Goal: Task Accomplishment & Management: Manage account settings

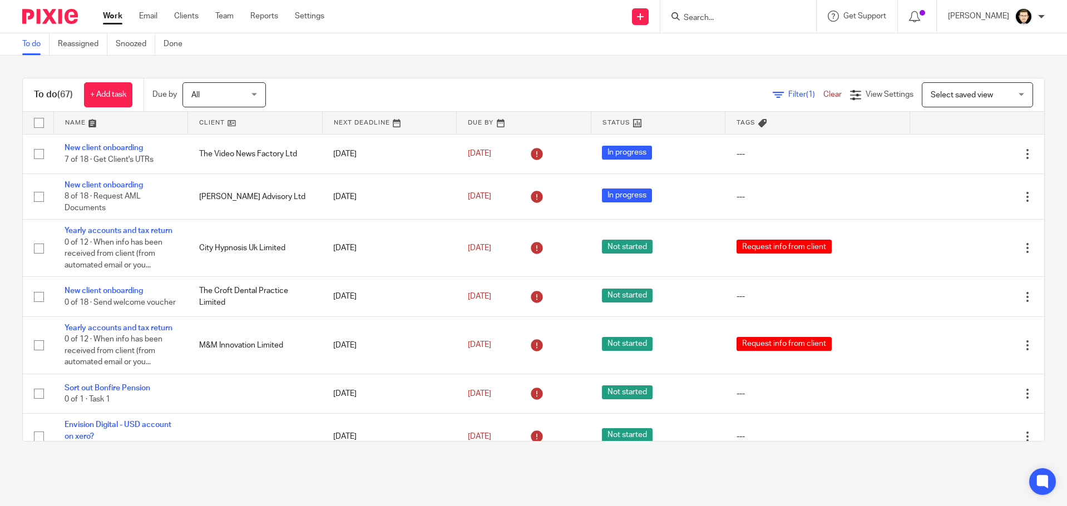
click at [735, 24] on div at bounding box center [738, 16] width 156 height 33
click at [735, 21] on input "Search" at bounding box center [732, 18] width 100 height 10
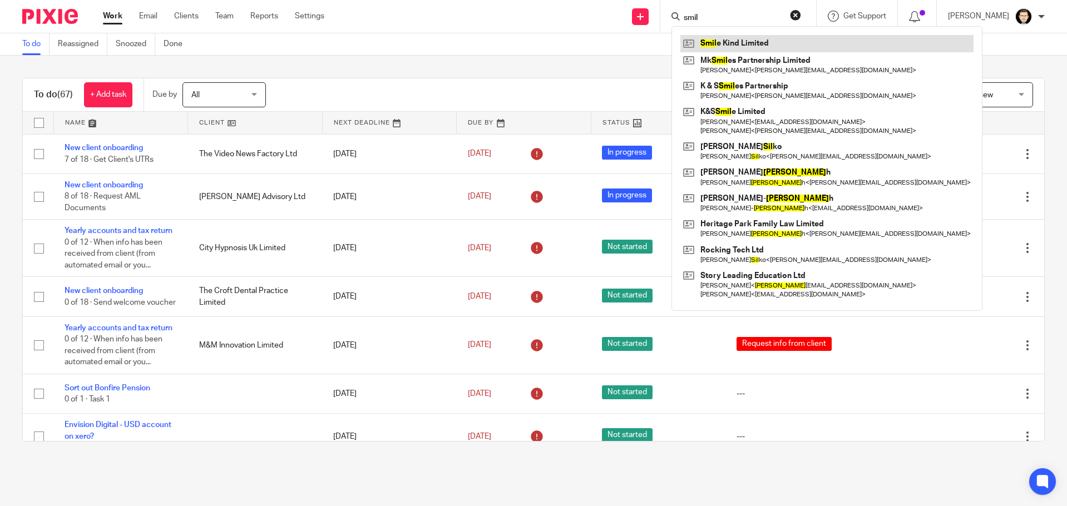
type input "smil"
click at [736, 41] on link at bounding box center [826, 43] width 293 height 17
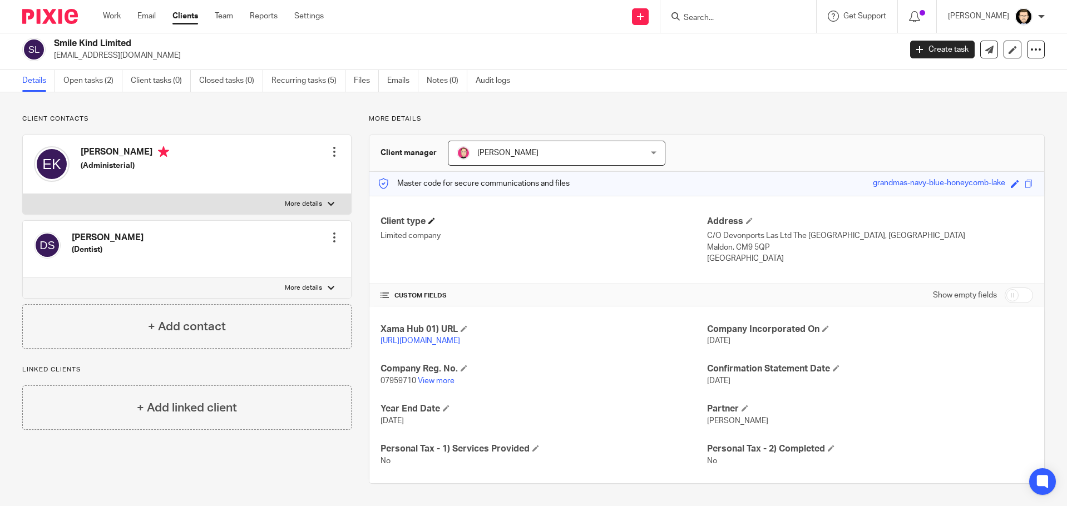
scroll to position [15, 0]
click at [1004, 288] on input "checkbox" at bounding box center [1018, 296] width 28 height 16
checkbox input "true"
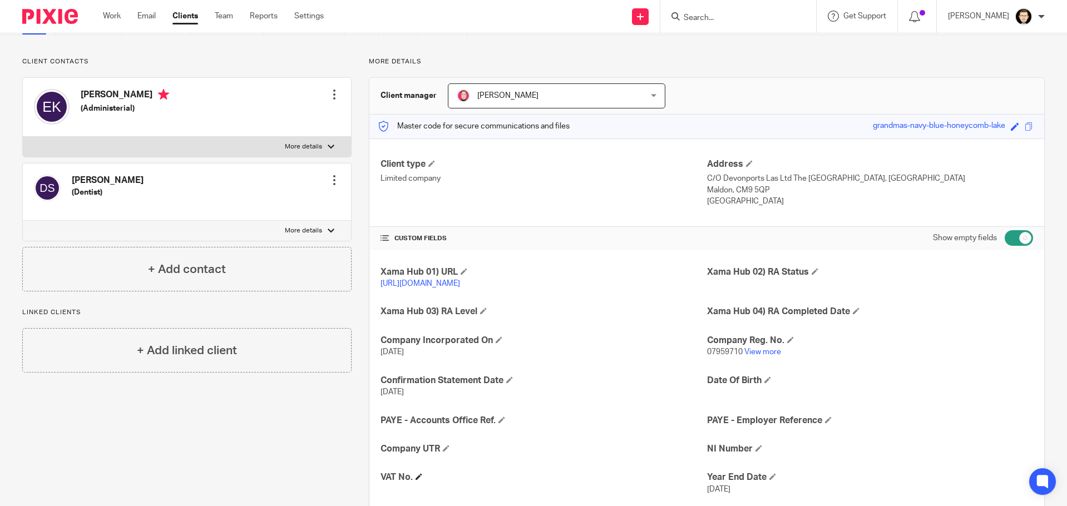
scroll to position [237, 0]
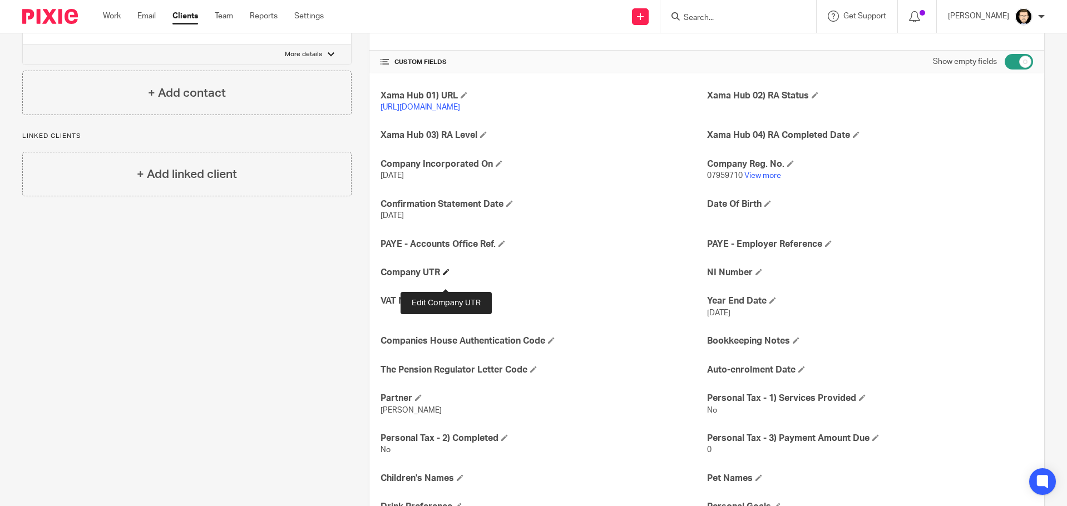
click at [443, 275] on span at bounding box center [446, 272] width 7 height 7
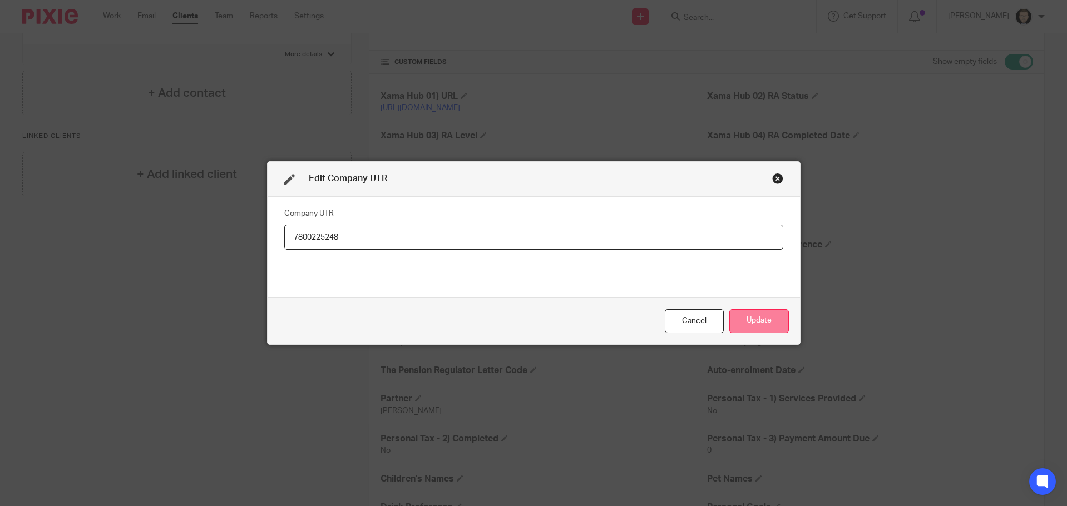
type input "7800225248"
click at [745, 320] on button "Update" at bounding box center [759, 321] width 60 height 24
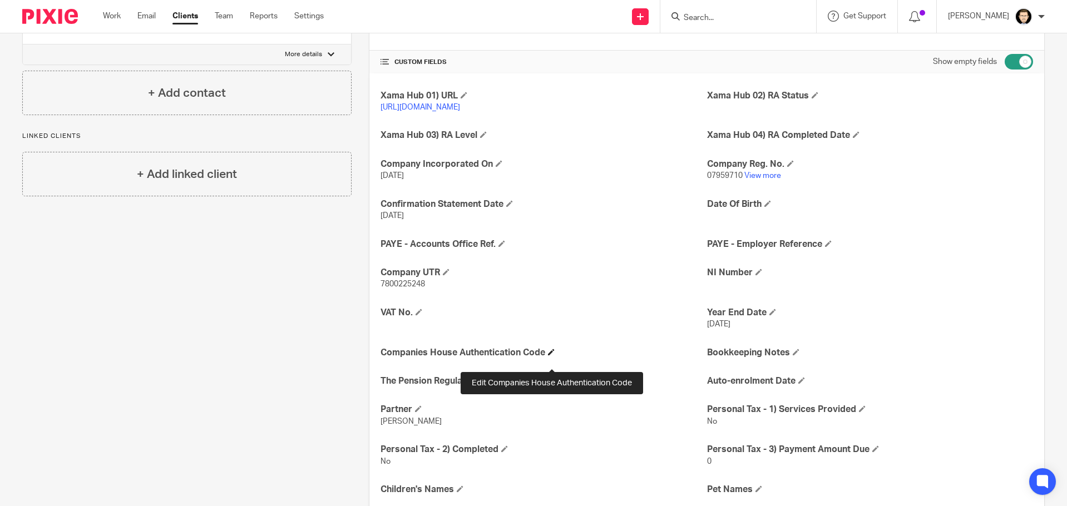
click at [549, 355] on span at bounding box center [551, 352] width 7 height 7
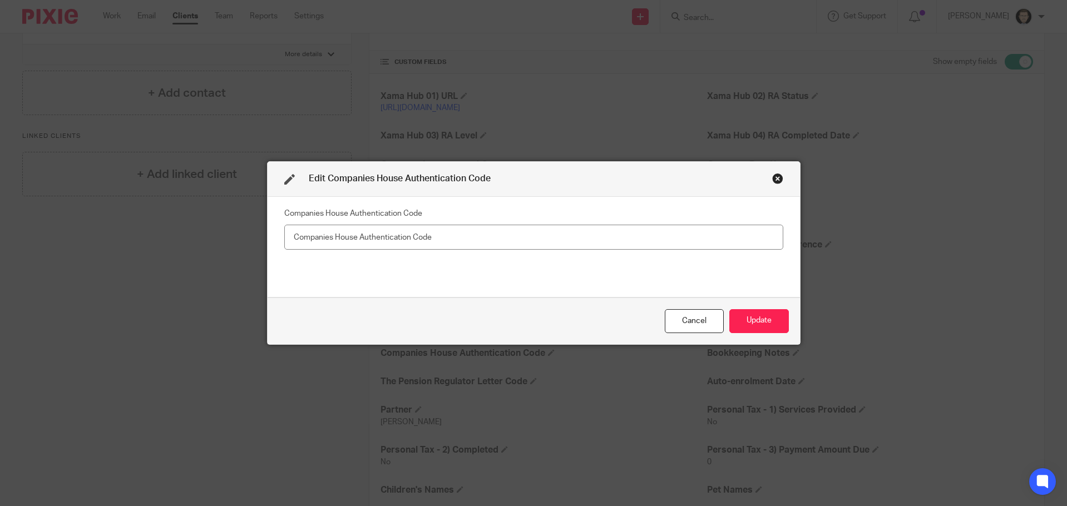
click at [463, 234] on input "text" at bounding box center [533, 237] width 499 height 25
type input "BH14LH"
click at [778, 326] on button "Update" at bounding box center [759, 321] width 60 height 24
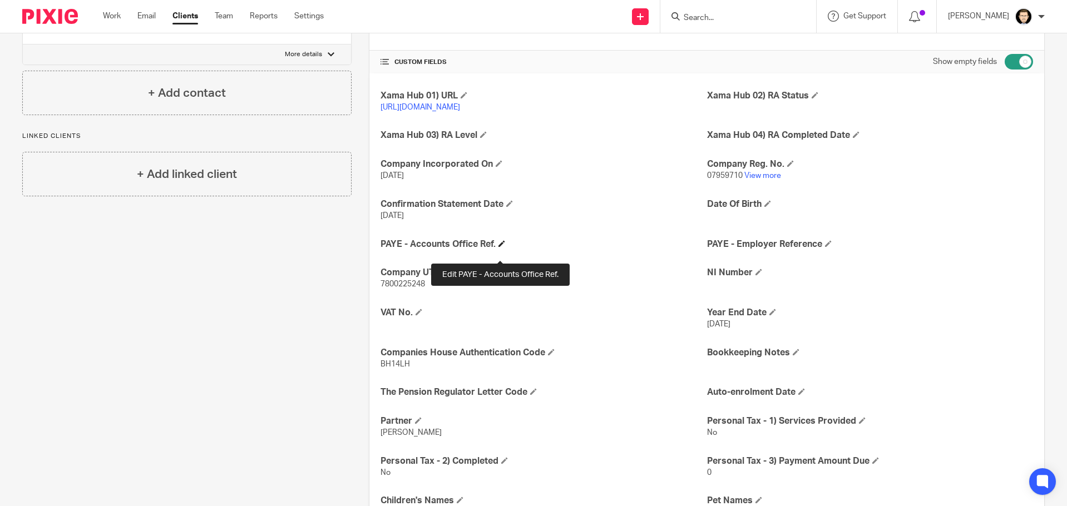
click at [498, 247] on span at bounding box center [501, 243] width 7 height 7
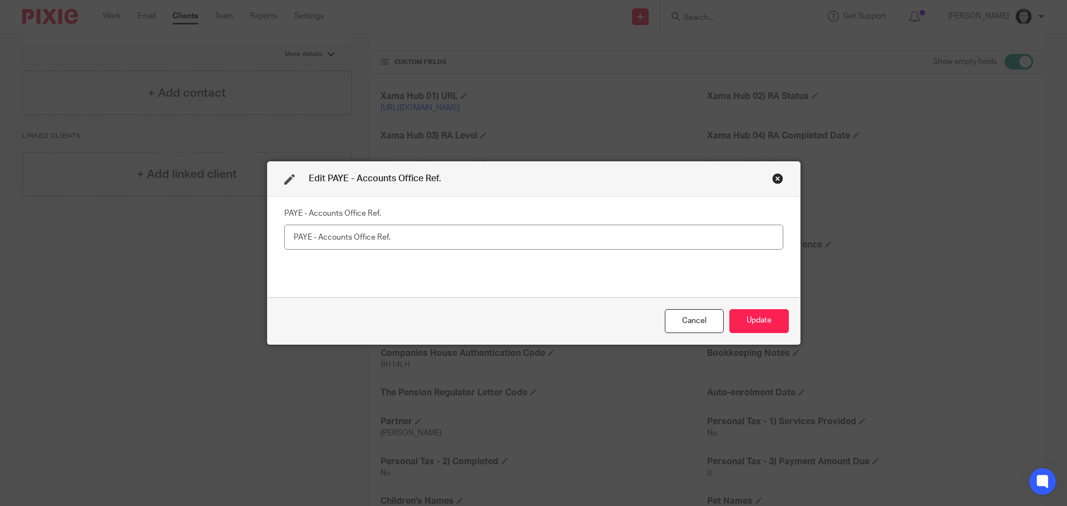
click at [402, 234] on input "text" at bounding box center [533, 237] width 499 height 25
type input "120PX01531143"
click at [769, 323] on button "Update" at bounding box center [759, 321] width 60 height 24
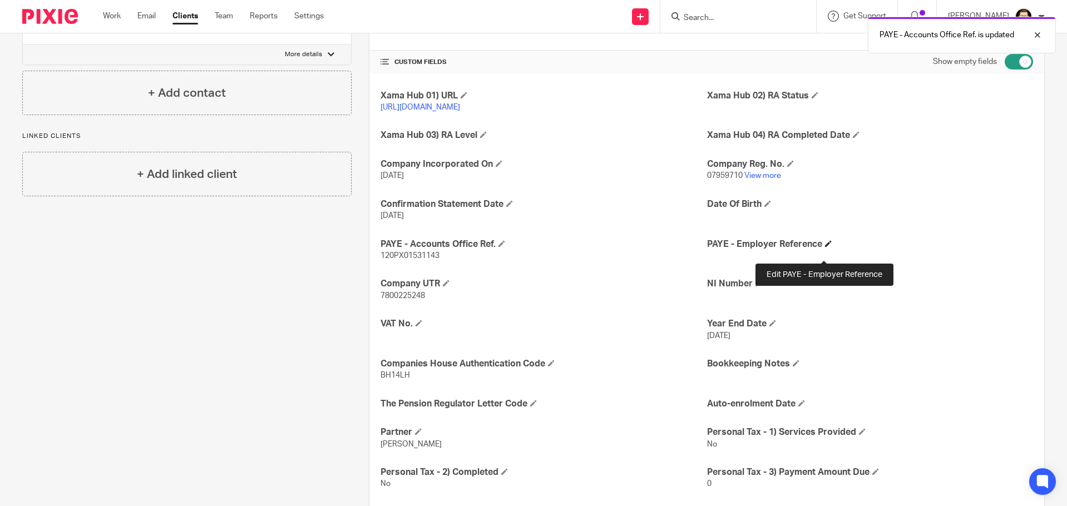
click at [825, 247] on span at bounding box center [828, 243] width 7 height 7
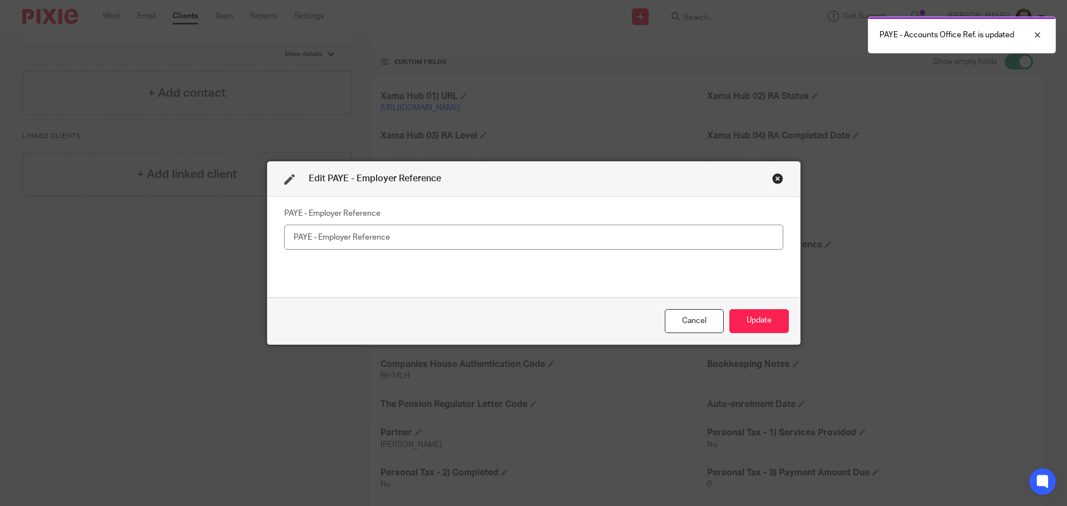
click at [410, 229] on input "text" at bounding box center [533, 237] width 499 height 25
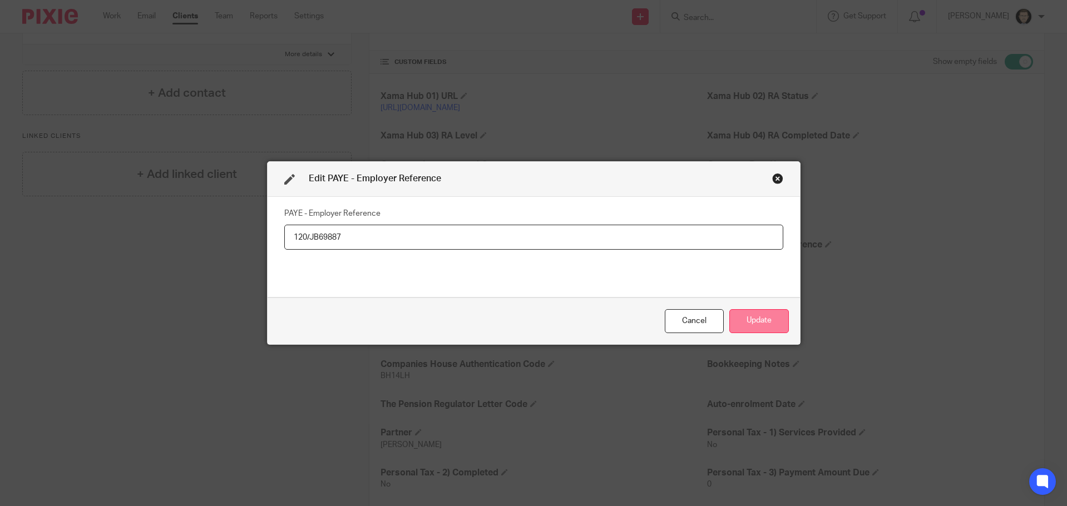
type input "120/JB69887"
click at [743, 316] on button "Update" at bounding box center [759, 321] width 60 height 24
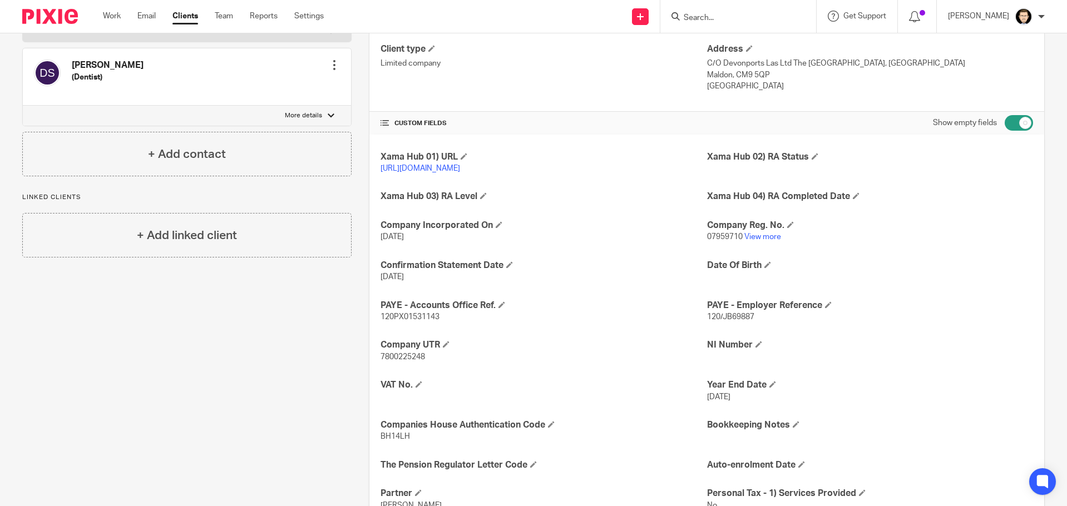
scroll to position [0, 0]
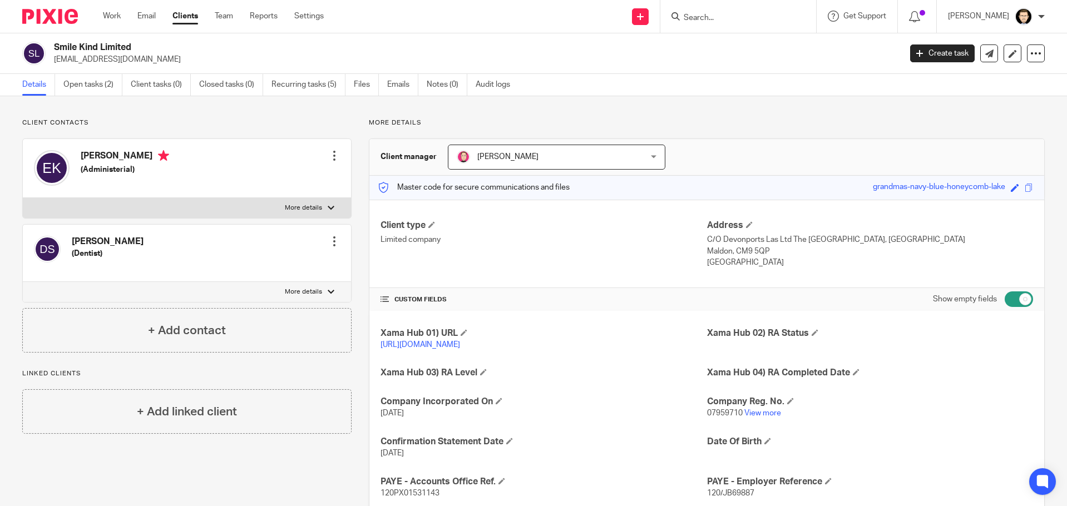
click at [127, 241] on div "Dr Stagnell (Dentist) Edit contact Create client from contact Export data Make …" at bounding box center [187, 253] width 328 height 57
click at [108, 240] on h4 "Dr Stagnell" at bounding box center [108, 242] width 72 height 12
click at [335, 246] on div at bounding box center [334, 241] width 11 height 11
click at [278, 265] on link "Edit contact" at bounding box center [282, 266] width 106 height 16
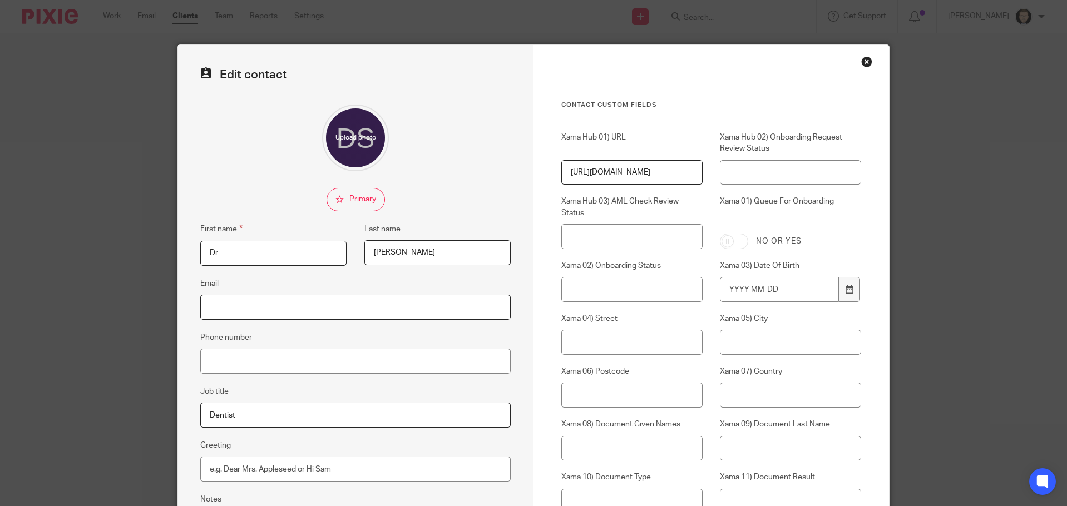
click at [268, 295] on input "Email" at bounding box center [355, 307] width 310 height 25
click at [255, 249] on input "Dr" at bounding box center [273, 253] width 146 height 25
drag, startPoint x: 255, startPoint y: 249, endPoint x: 184, endPoint y: 249, distance: 71.2
click at [184, 249] on fieldset "First name Dr" at bounding box center [265, 243] width 164 height 43
type input "[PERSON_NAME]"
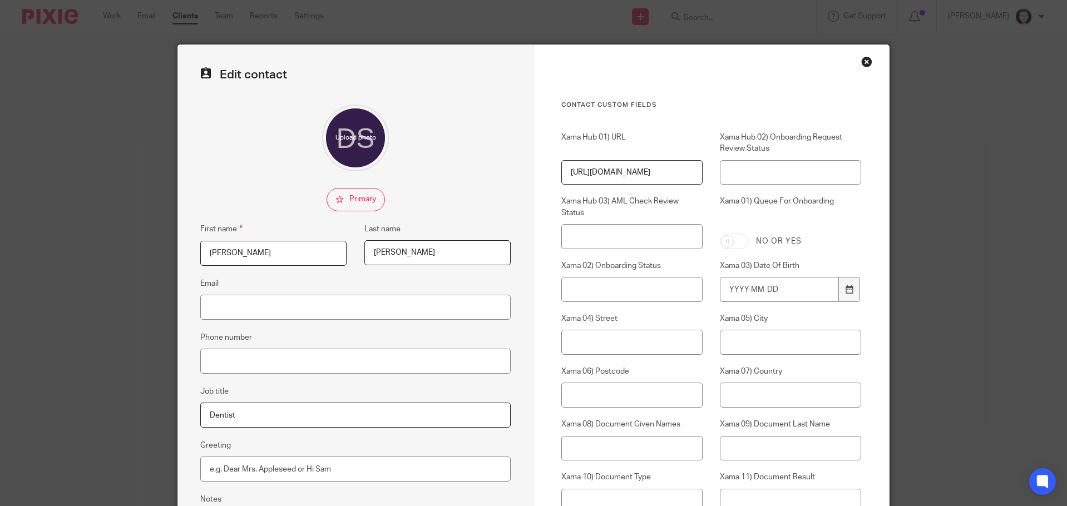
click at [317, 214] on div "Edit contact First name [PERSON_NAME] Last name [PERSON_NAME] Email Phone numbe…" at bounding box center [355, 474] width 355 height 858
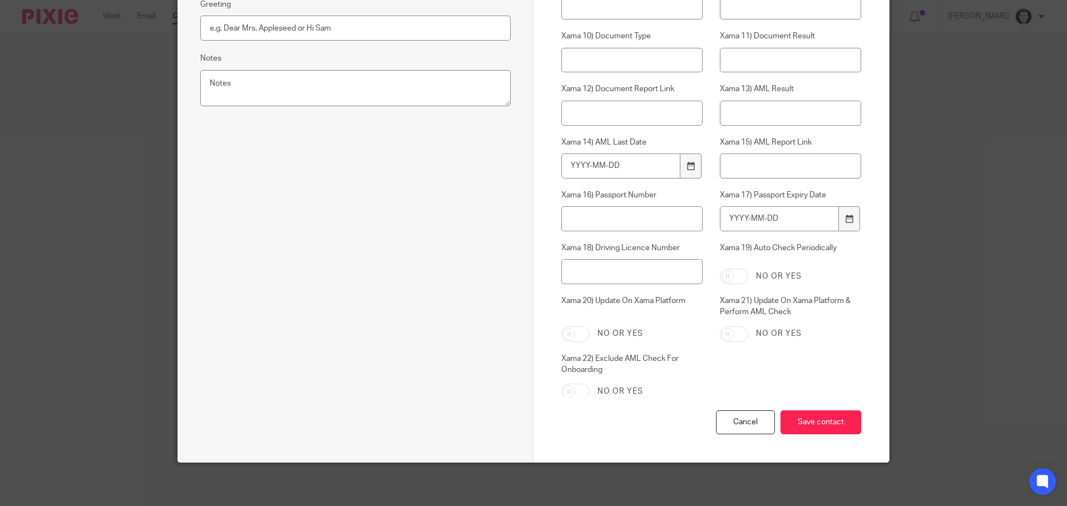
scroll to position [442, 0]
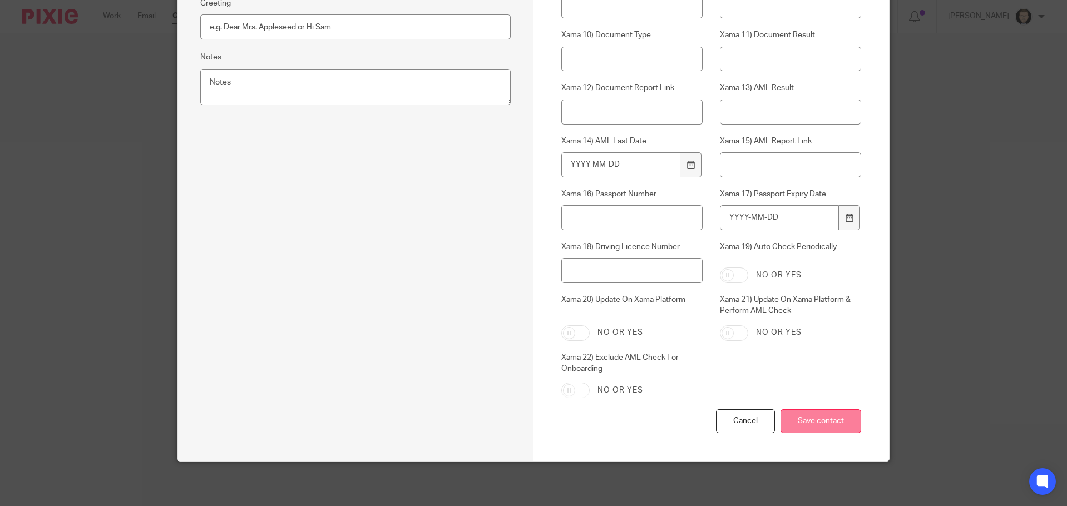
click at [818, 419] on input "Save contact" at bounding box center [820, 421] width 81 height 24
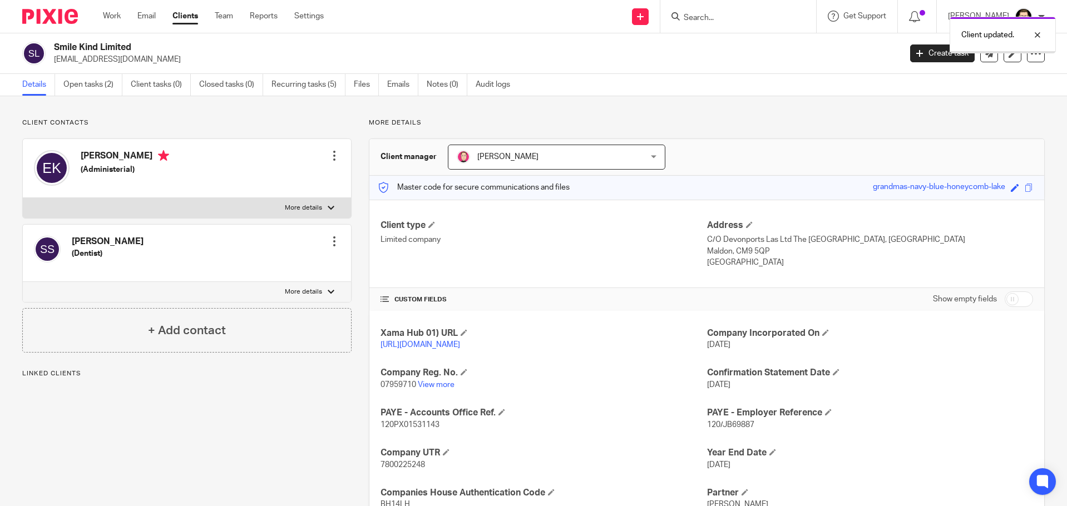
click at [755, 13] on div "Client updated." at bounding box center [794, 32] width 522 height 42
click at [734, 17] on div "Client updated." at bounding box center [794, 32] width 522 height 42
click at [719, 18] on div "Client updated." at bounding box center [794, 32] width 522 height 42
click at [1032, 38] on div at bounding box center [1029, 34] width 30 height 13
click at [753, 18] on input "Search" at bounding box center [732, 18] width 100 height 10
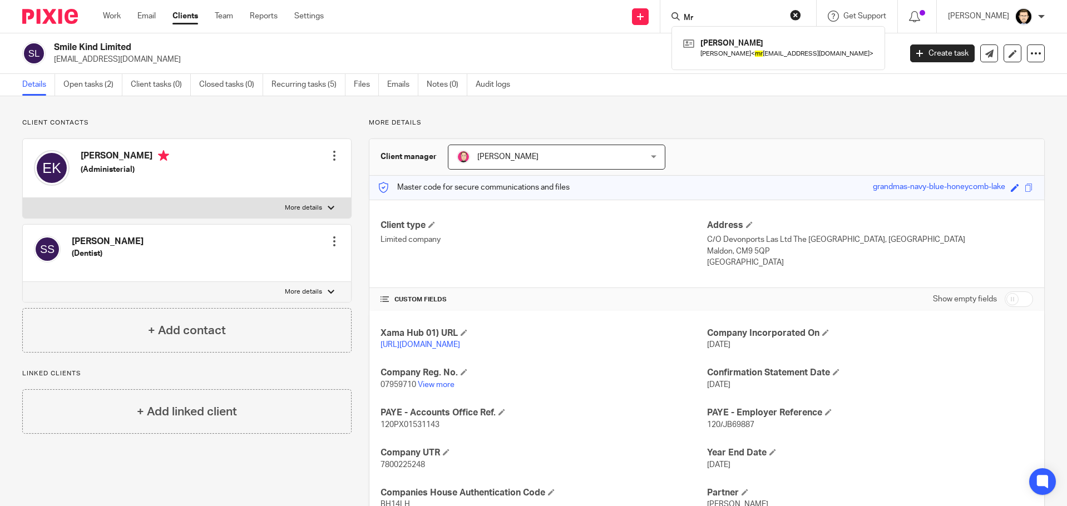
type input "M"
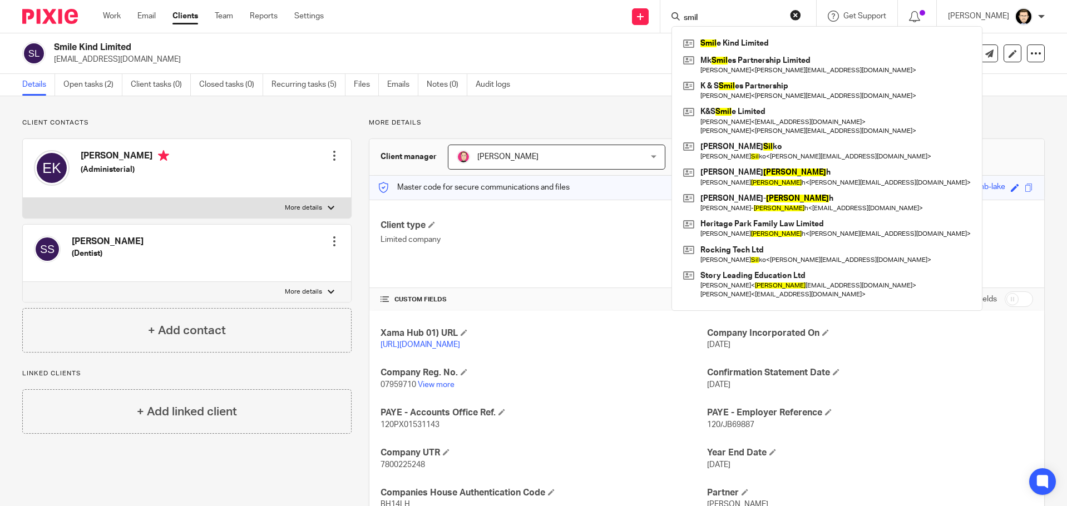
type input "smil"
click at [560, 57] on p "management@smilekind.co.uk" at bounding box center [473, 59] width 839 height 11
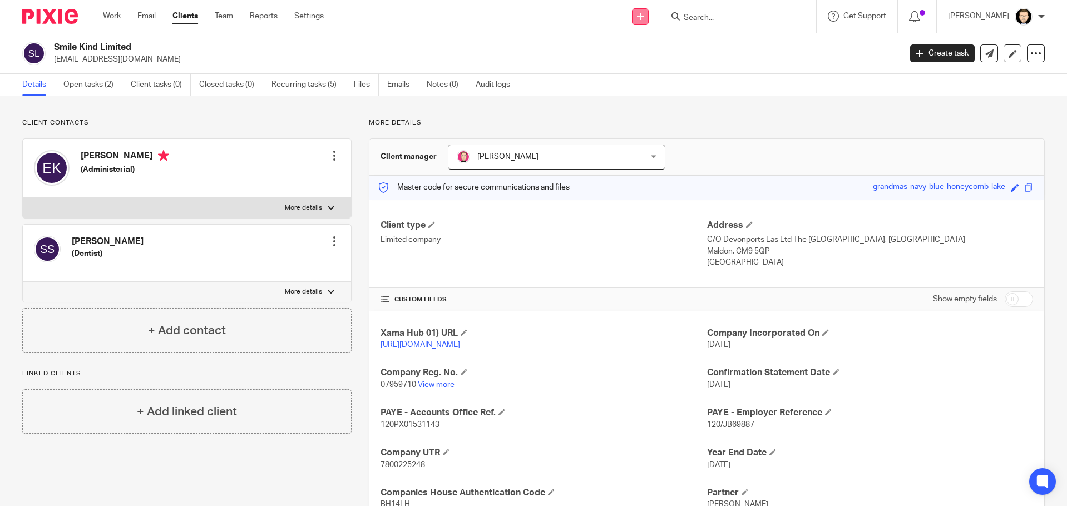
click at [648, 12] on link at bounding box center [640, 16] width 17 height 17
click at [631, 83] on link "Add client" at bounding box center [645, 85] width 78 height 16
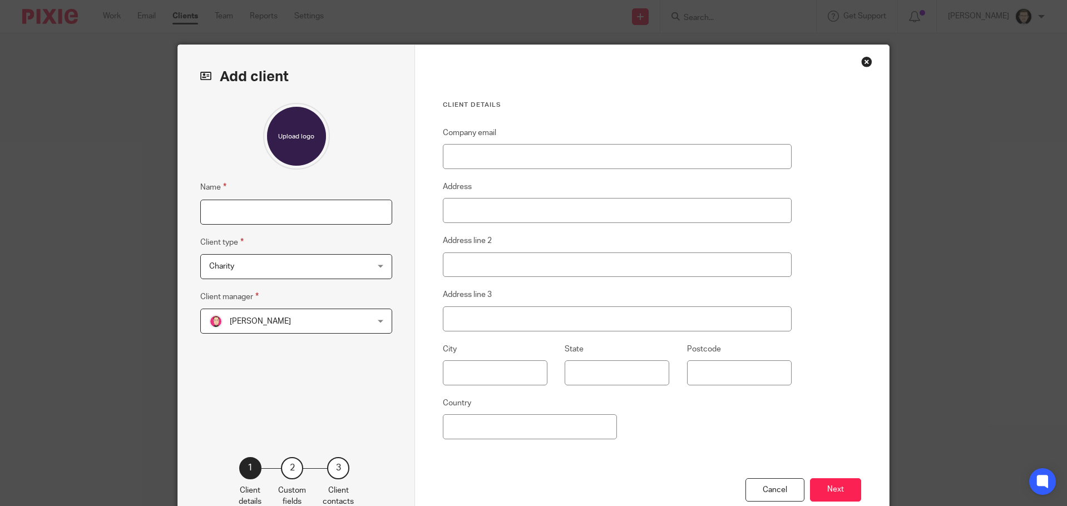
click at [293, 224] on input "Name" at bounding box center [296, 212] width 192 height 25
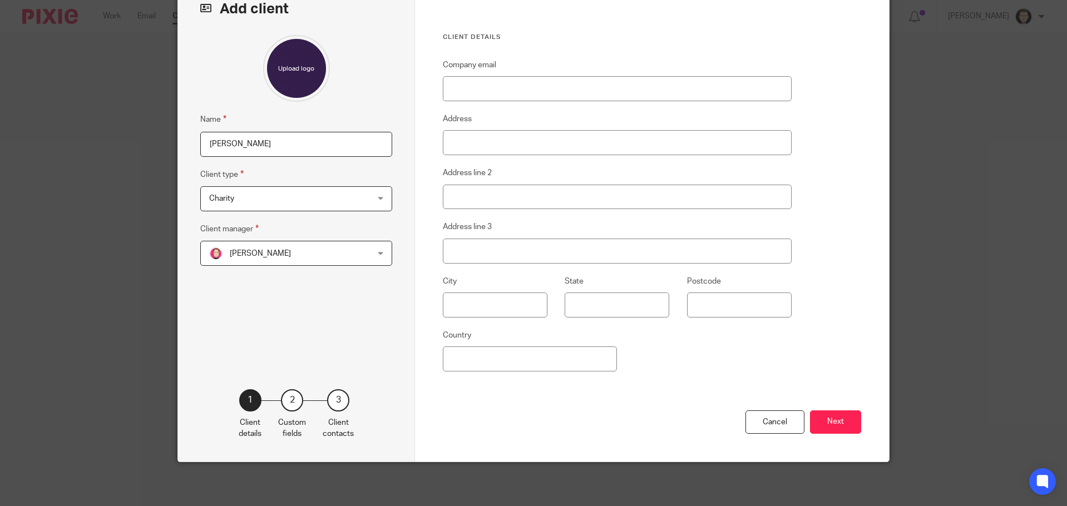
scroll to position [68, 0]
type input "[PERSON_NAME]"
click at [834, 419] on button "Next" at bounding box center [835, 422] width 51 height 24
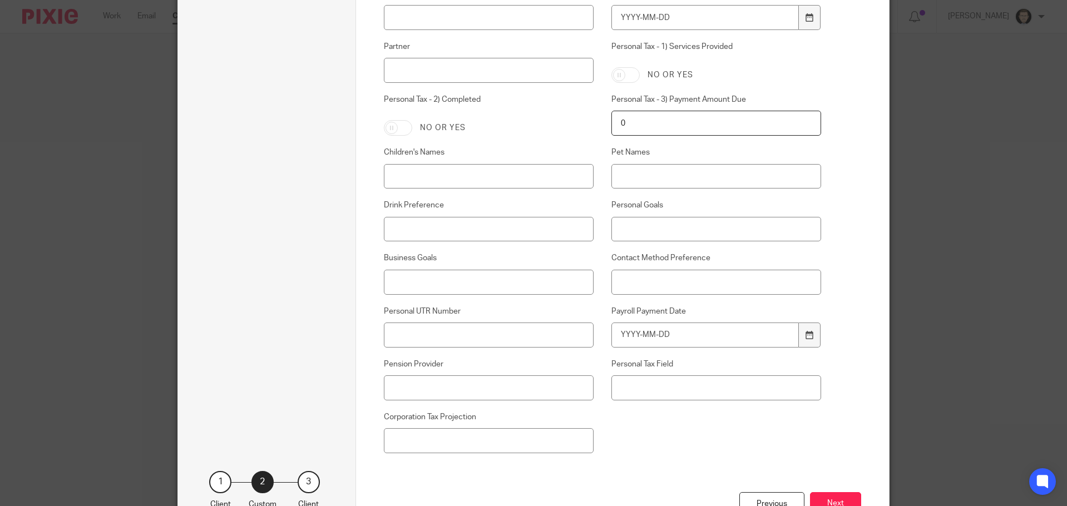
scroll to position [672, 0]
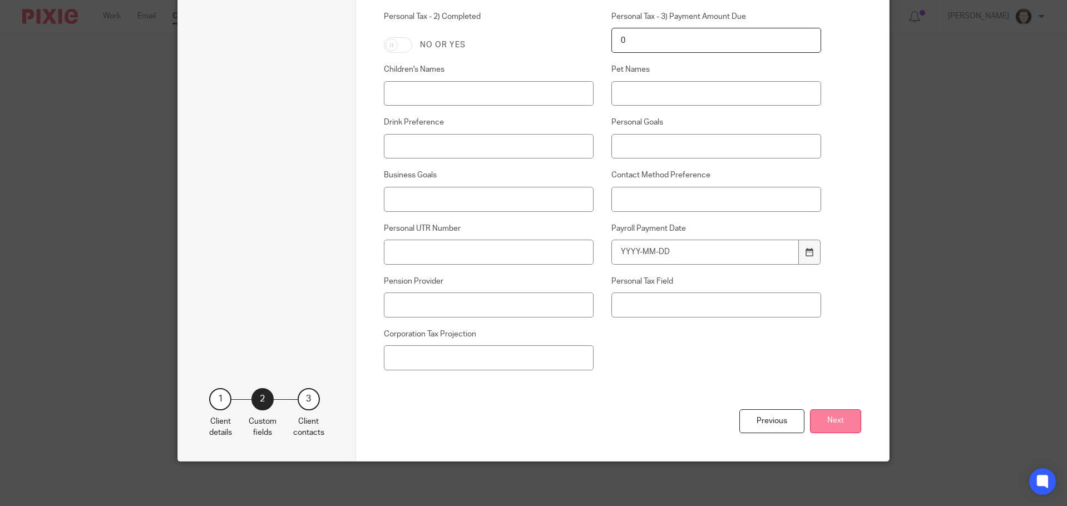
click at [831, 419] on button "Next" at bounding box center [835, 421] width 51 height 24
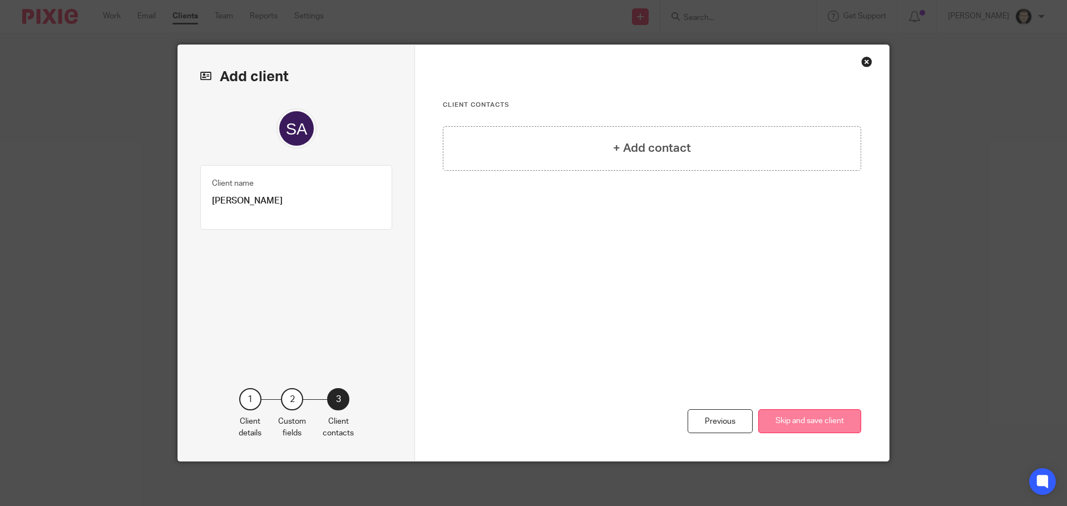
click at [814, 421] on button "Skip and save client" at bounding box center [809, 421] width 103 height 24
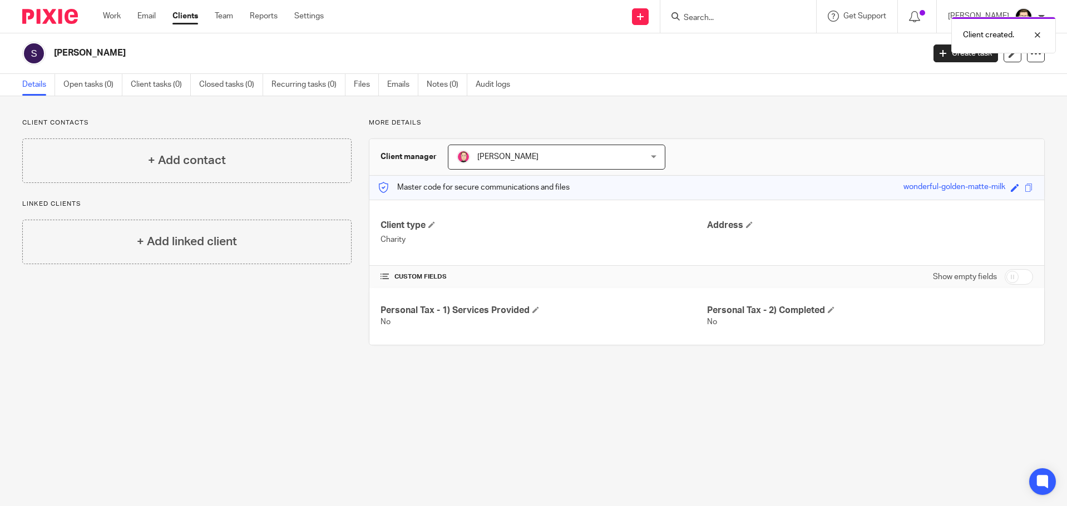
click at [939, 53] on div "Client created." at bounding box center [794, 32] width 522 height 42
click at [939, 53] on icon at bounding box center [942, 53] width 7 height 7
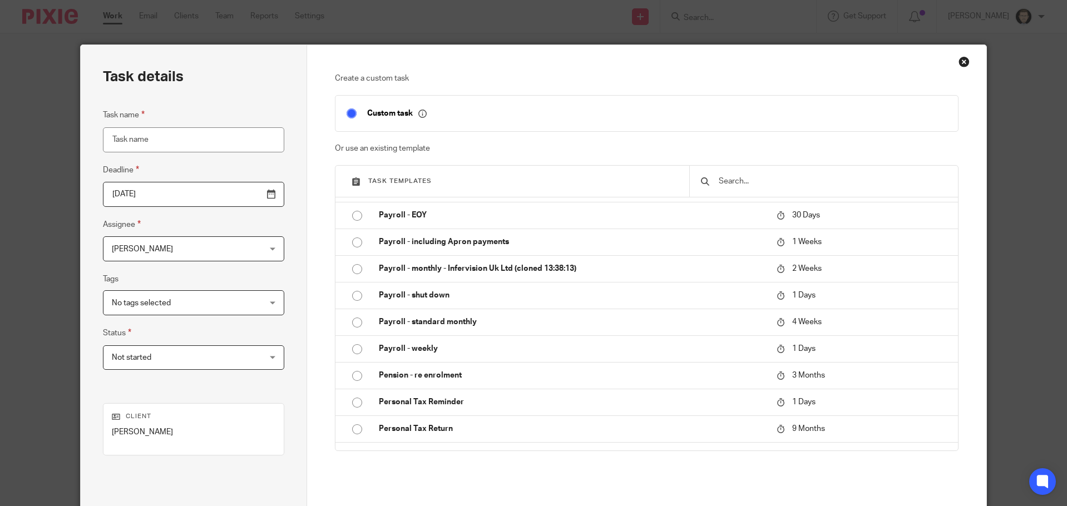
scroll to position [1279, 0]
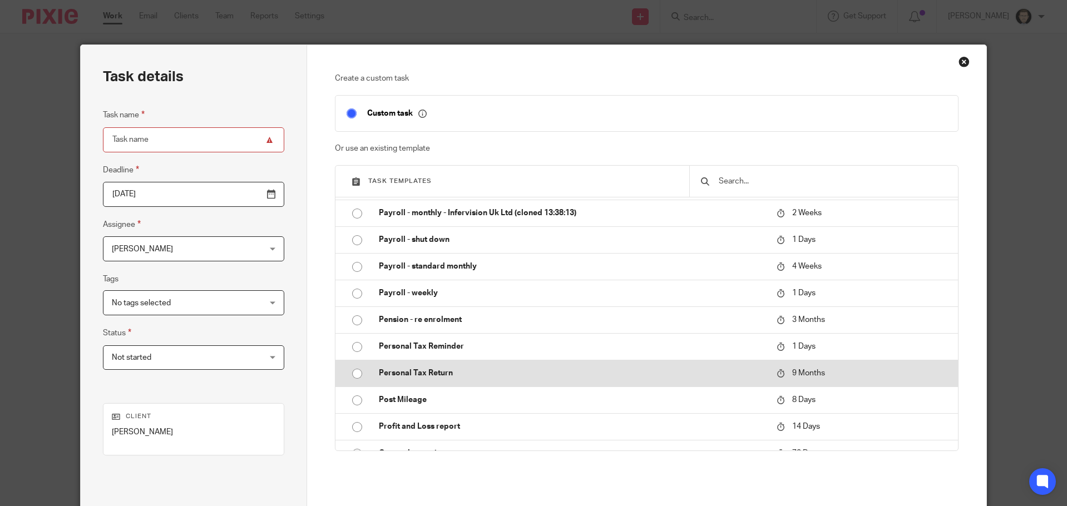
drag, startPoint x: 397, startPoint y: 353, endPoint x: 399, endPoint y: 374, distance: 21.8
click at [399, 374] on table "AAT annual compliance review 30 Days Aged payables check 1 Months AML Firm Wide…" at bounding box center [646, 323] width 622 height 253
click at [399, 374] on p "Personal Tax Return" at bounding box center [572, 373] width 387 height 11
type input "2026-05-13"
type input "Personal Tax Return"
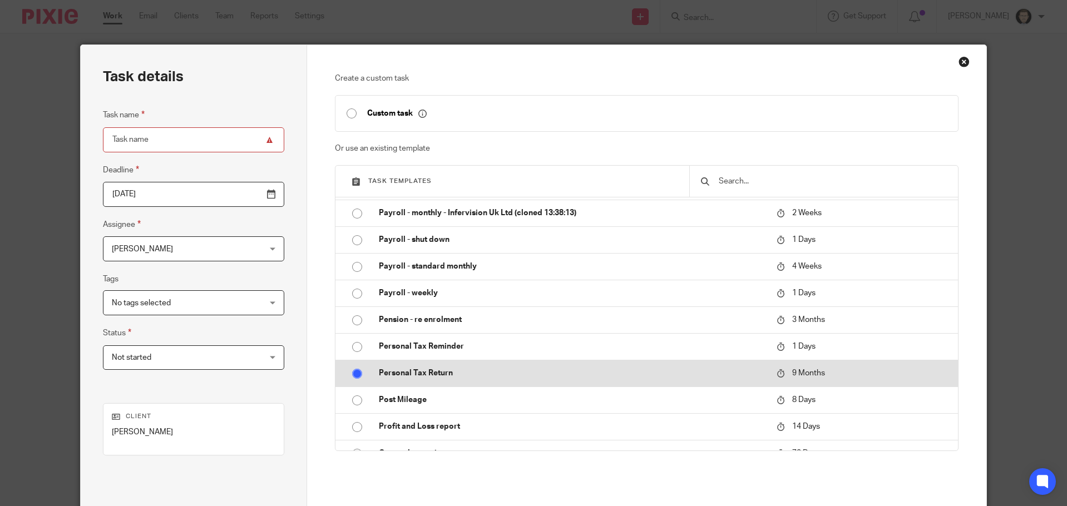
checkbox input "false"
radio input "true"
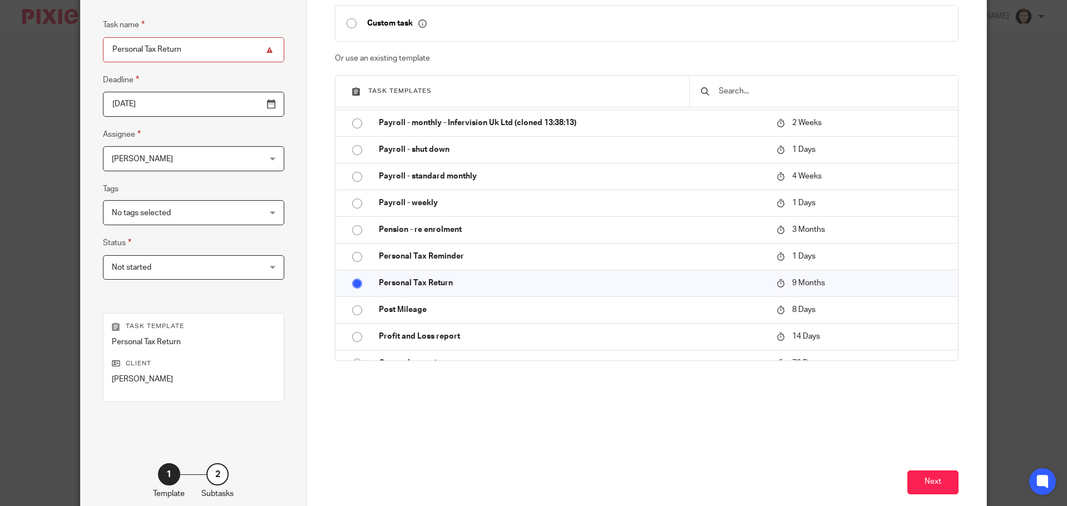
scroll to position [111, 0]
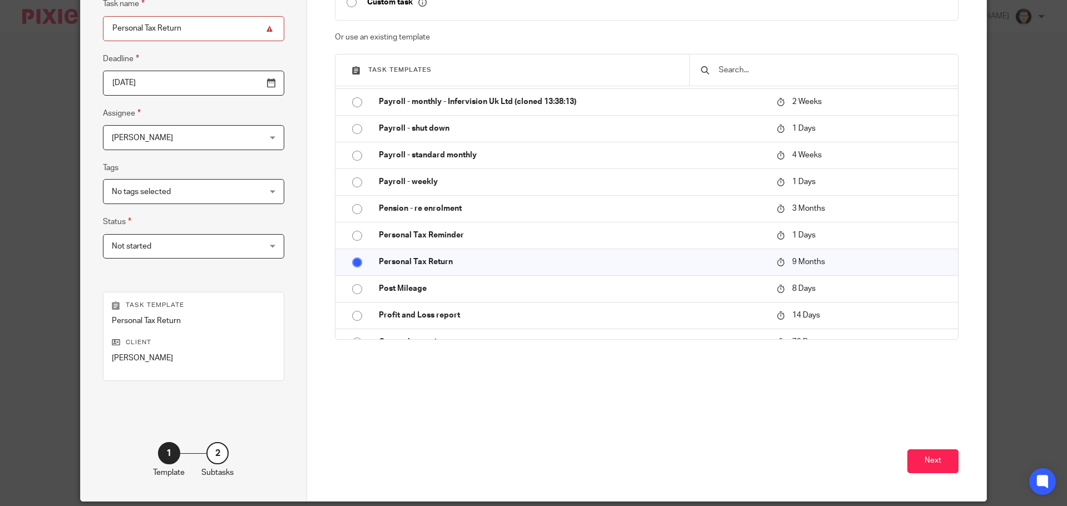
click at [177, 135] on span "[PERSON_NAME]" at bounding box center [180, 137] width 137 height 23
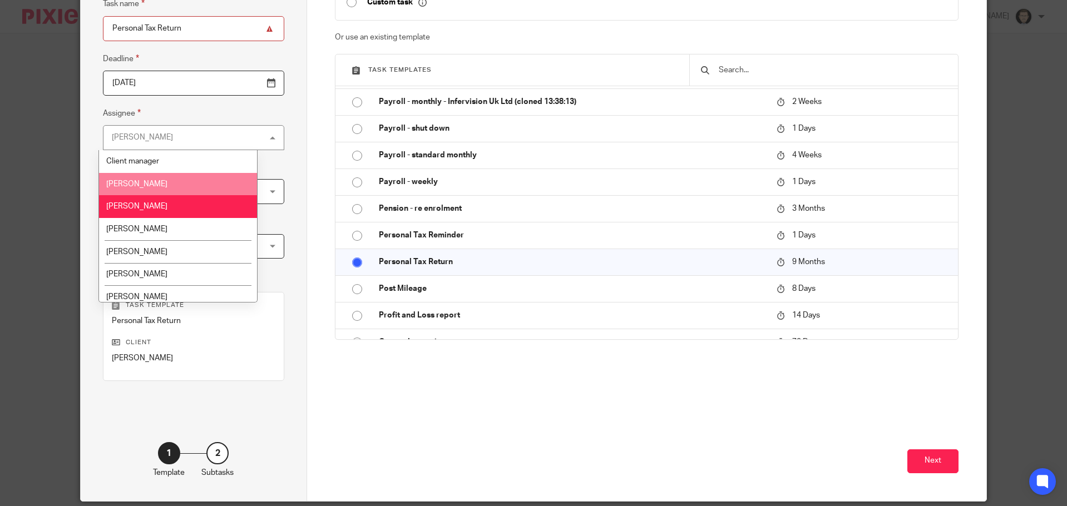
click at [169, 185] on li "[PERSON_NAME]" at bounding box center [177, 184] width 157 height 23
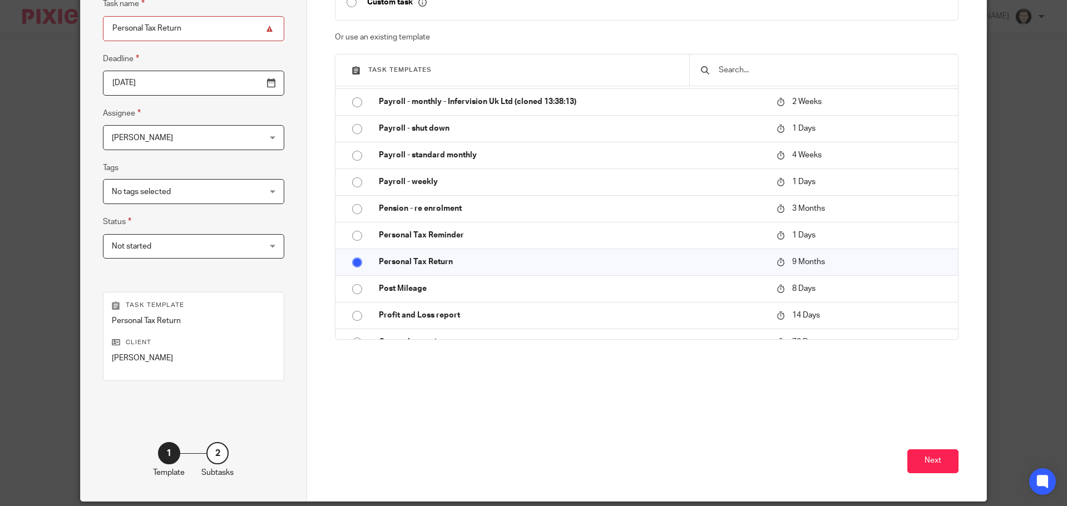
click at [497, 402] on div "Next" at bounding box center [646, 450] width 623 height 101
click at [932, 459] on button "Next" at bounding box center [932, 461] width 51 height 24
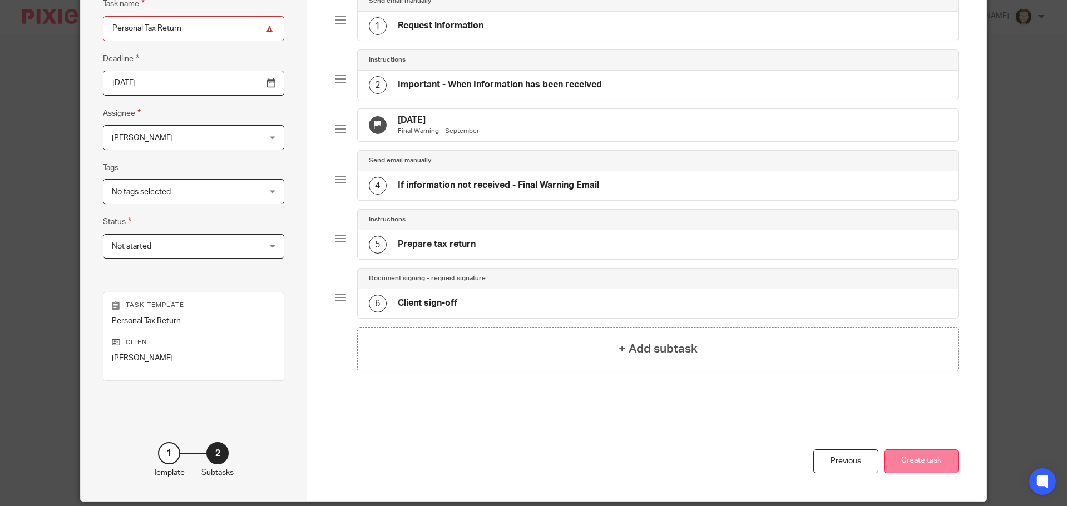
click at [941, 458] on button "Create task" at bounding box center [921, 461] width 75 height 24
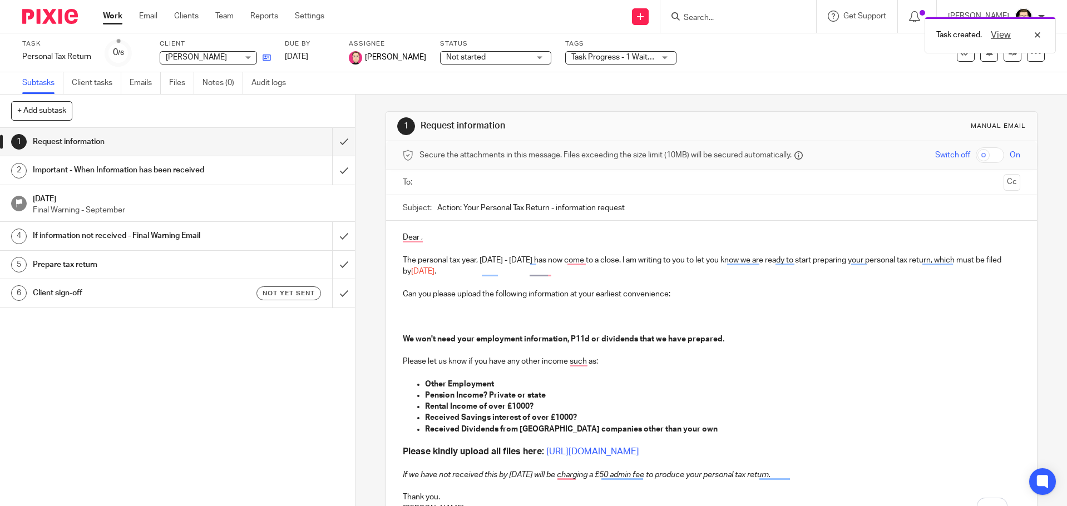
click at [260, 59] on link at bounding box center [264, 57] width 14 height 11
click at [112, 15] on link "Work" at bounding box center [112, 16] width 19 height 11
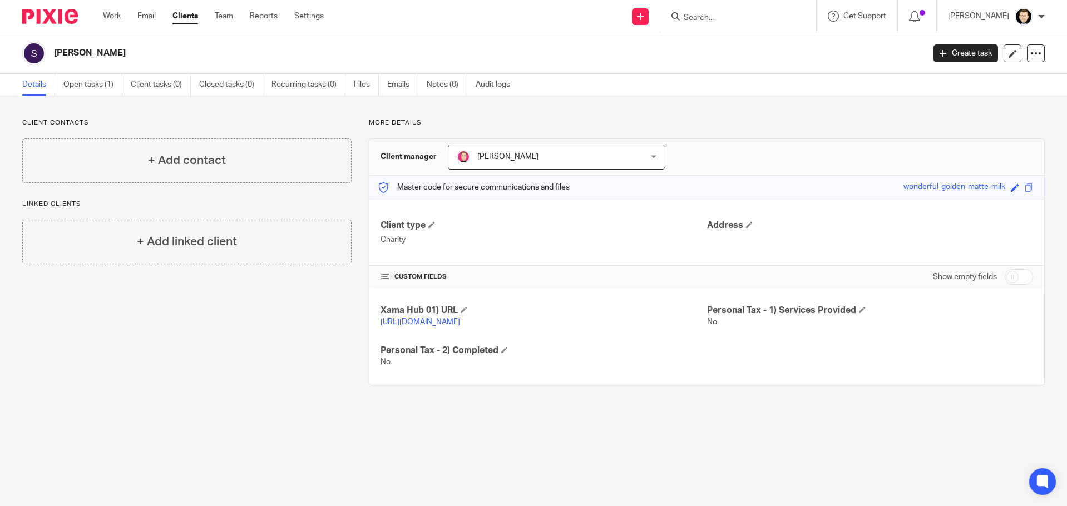
click at [1016, 52] on div "Create task Update from Companies House Export data Merge Archive client Delete…" at bounding box center [988, 53] width 111 height 18
click at [1004, 271] on input "checkbox" at bounding box center [1018, 277] width 28 height 16
checkbox input "true"
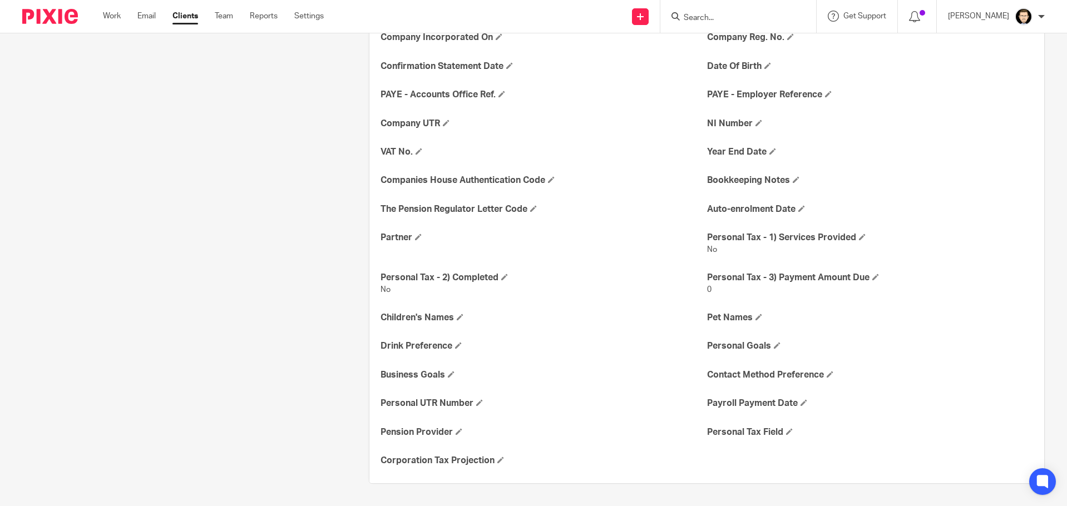
scroll to position [353, 0]
click at [477, 408] on h4 "Personal UTR Number" at bounding box center [543, 404] width 326 height 12
click at [477, 402] on span at bounding box center [479, 402] width 7 height 7
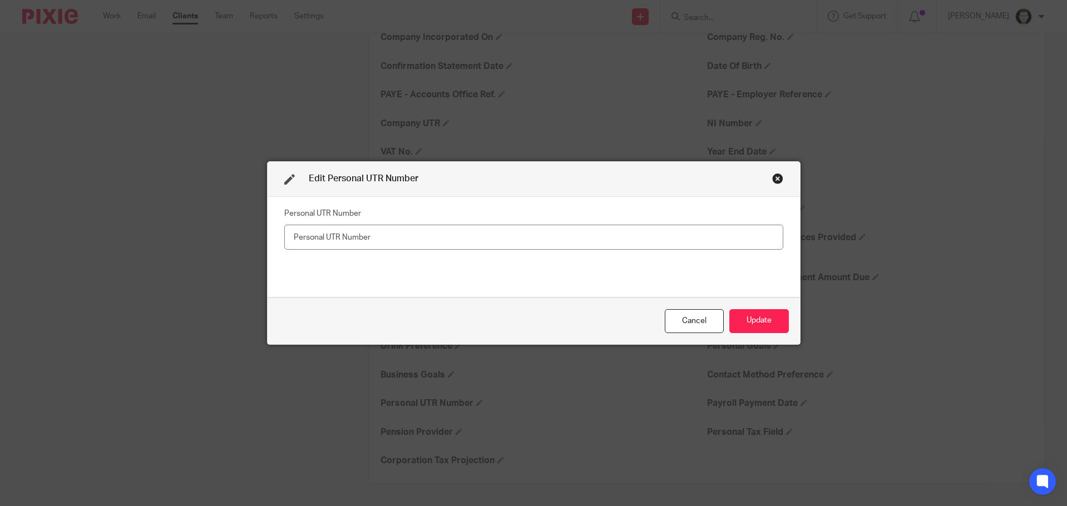
click at [326, 232] on input "text" at bounding box center [533, 237] width 499 height 25
type input "2143763712"
click at [754, 328] on button "Update" at bounding box center [759, 321] width 60 height 24
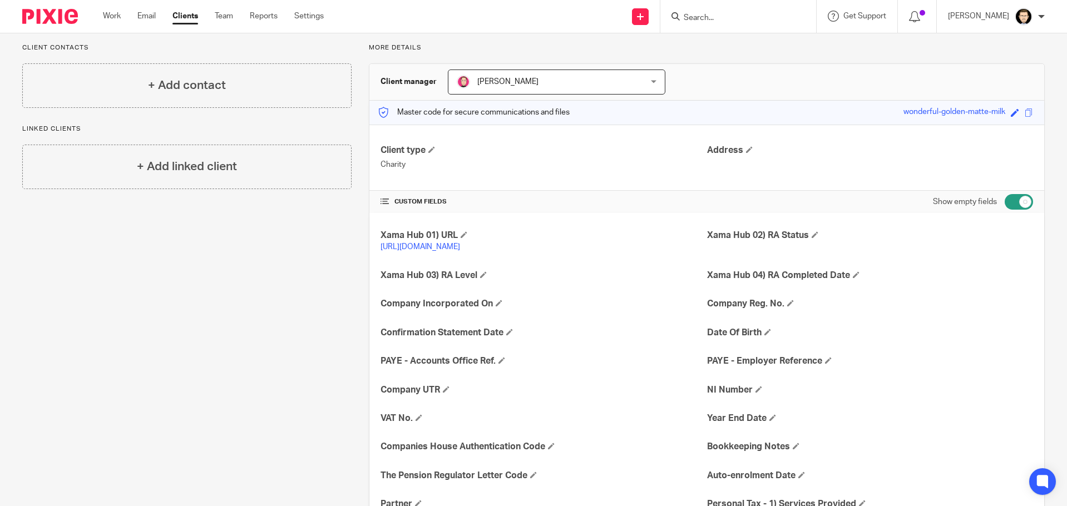
scroll to position [0, 0]
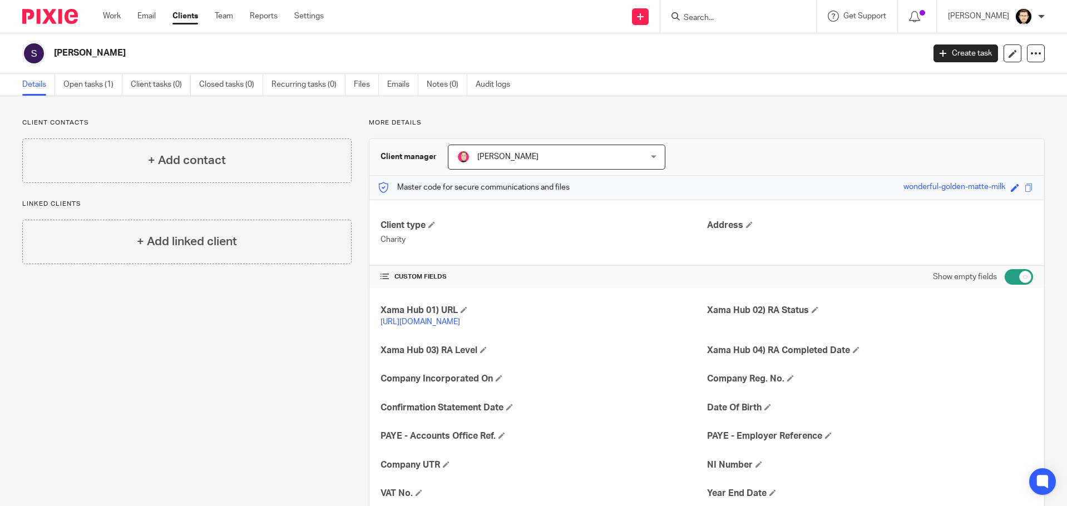
drag, startPoint x: 234, startPoint y: 357, endPoint x: 191, endPoint y: 354, distance: 42.4
click at [212, 357] on div "Client contacts + Add contact Linked clients + Add linked client" at bounding box center [178, 477] width 346 height 719
click at [244, 130] on div "Client contacts + Add contact" at bounding box center [186, 150] width 329 height 65
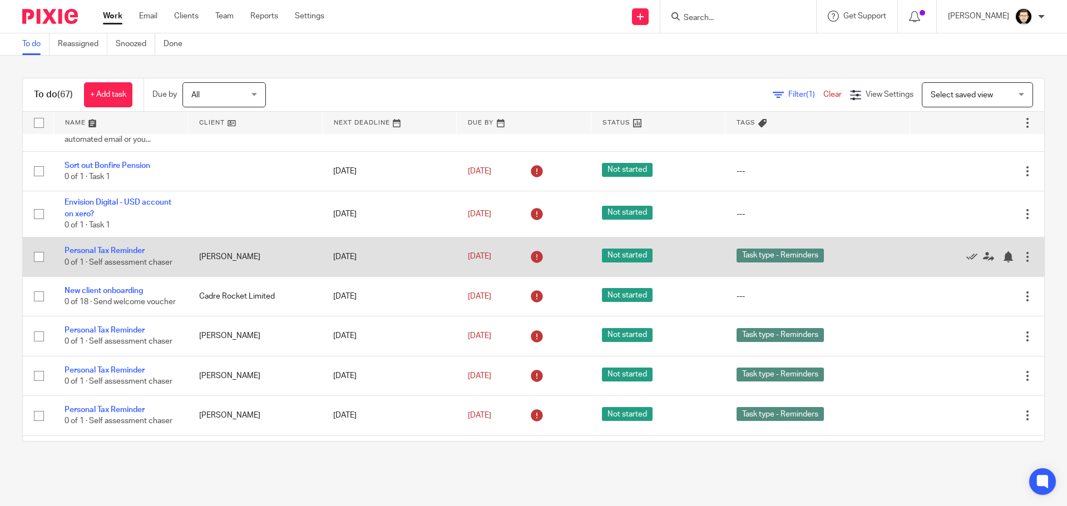
scroll to position [278, 0]
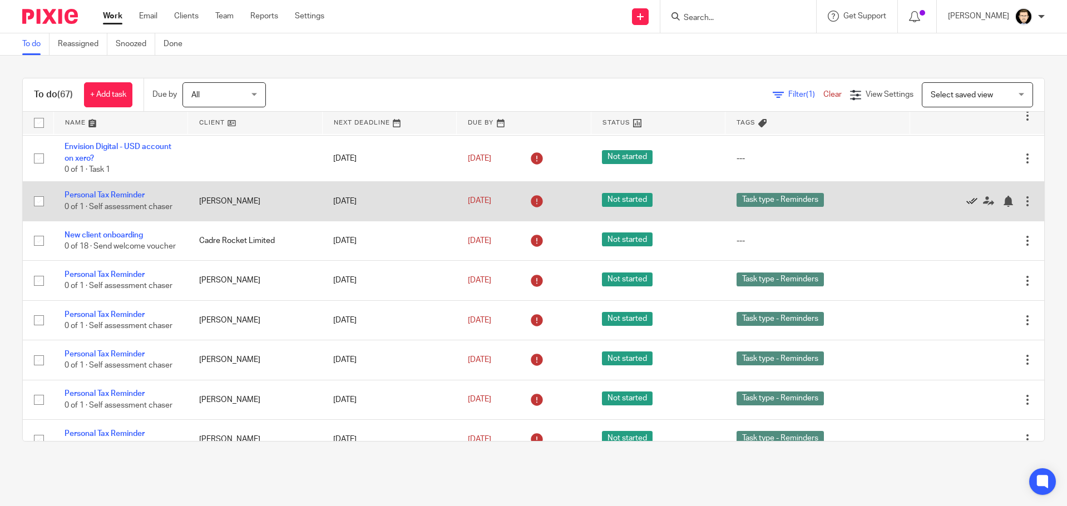
click at [966, 207] on icon at bounding box center [971, 201] width 11 height 11
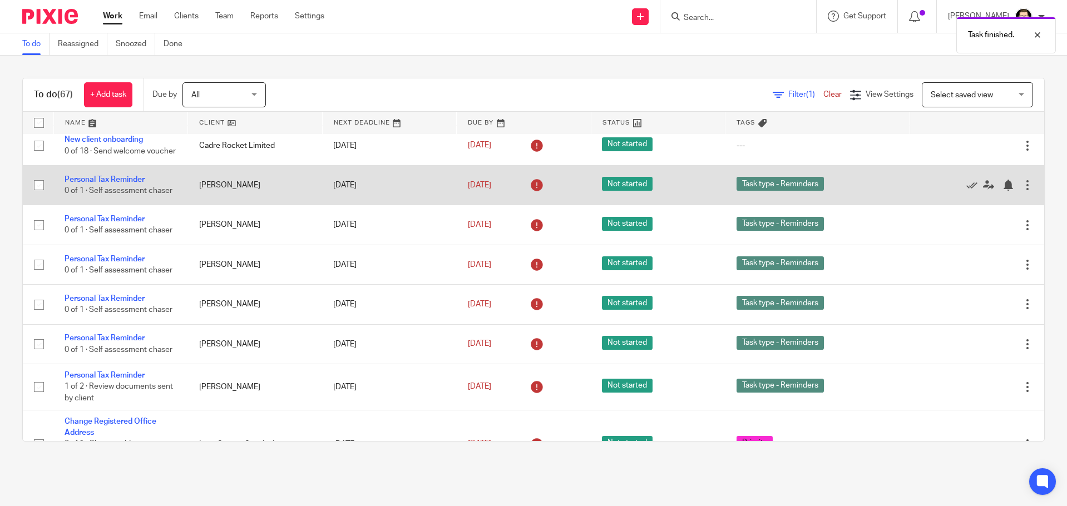
scroll to position [389, 0]
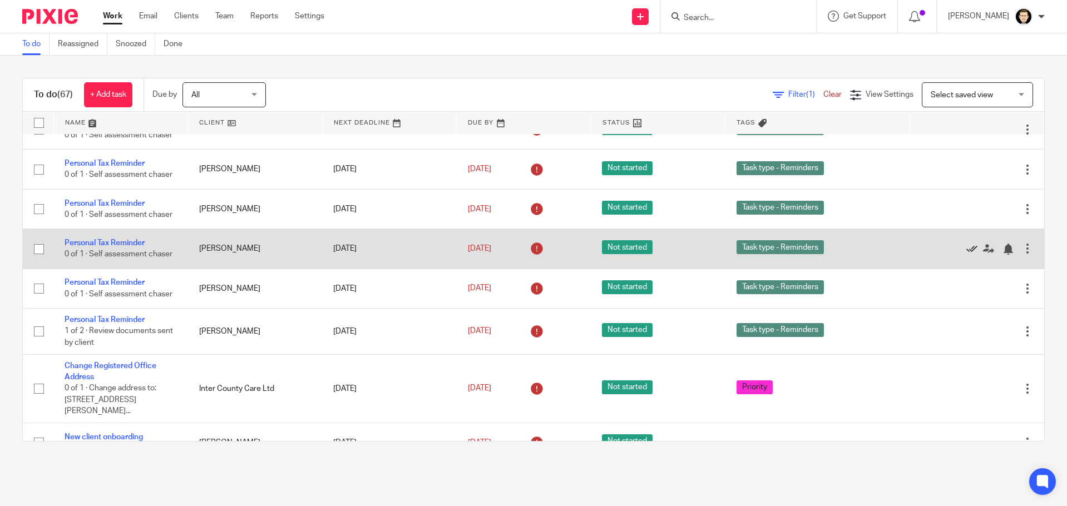
click at [966, 255] on icon at bounding box center [971, 249] width 11 height 11
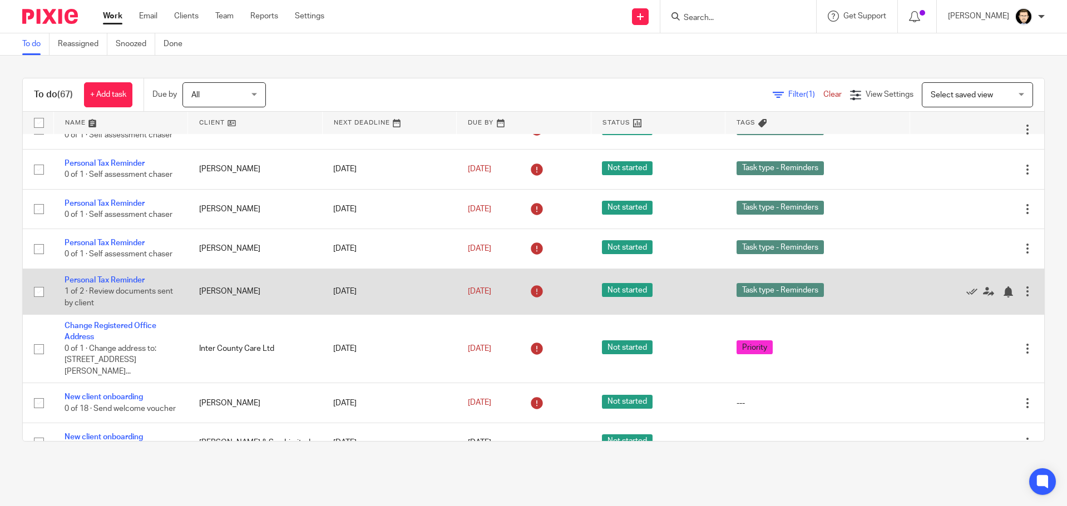
click at [215, 314] on td "[PERSON_NAME]" at bounding box center [255, 292] width 135 height 46
click at [90, 284] on link "Personal Tax Reminder" at bounding box center [105, 280] width 80 height 8
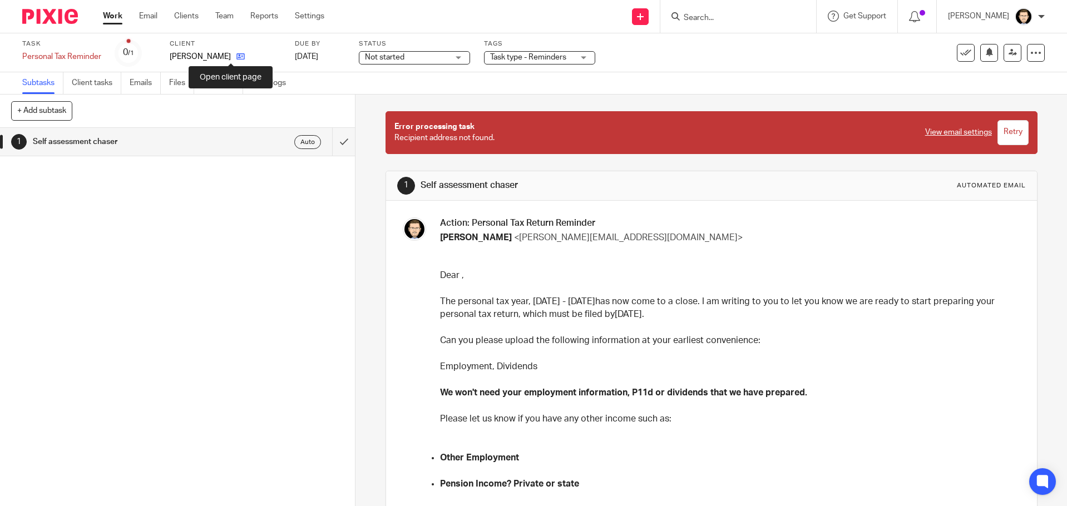
click at [236, 54] on icon at bounding box center [240, 56] width 8 height 8
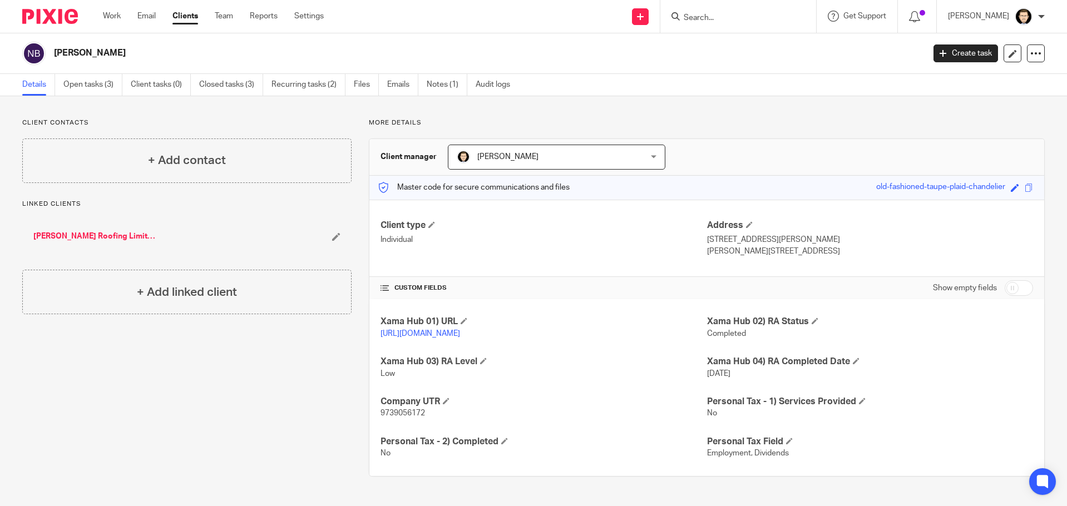
click at [102, 13] on div "Work Email Clients Team Reports Settings Work Email Clients Team Reports Settin…" at bounding box center [216, 16] width 249 height 33
drag, startPoint x: 107, startPoint y: 14, endPoint x: 118, endPoint y: 12, distance: 11.5
click at [108, 14] on link "Work" at bounding box center [112, 16] width 18 height 11
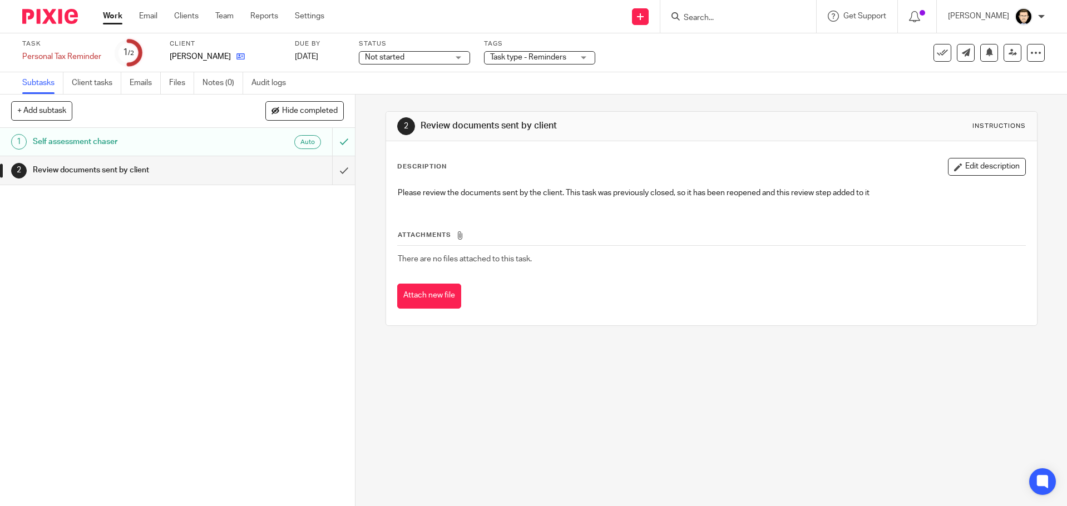
click at [231, 61] on link at bounding box center [238, 56] width 14 height 11
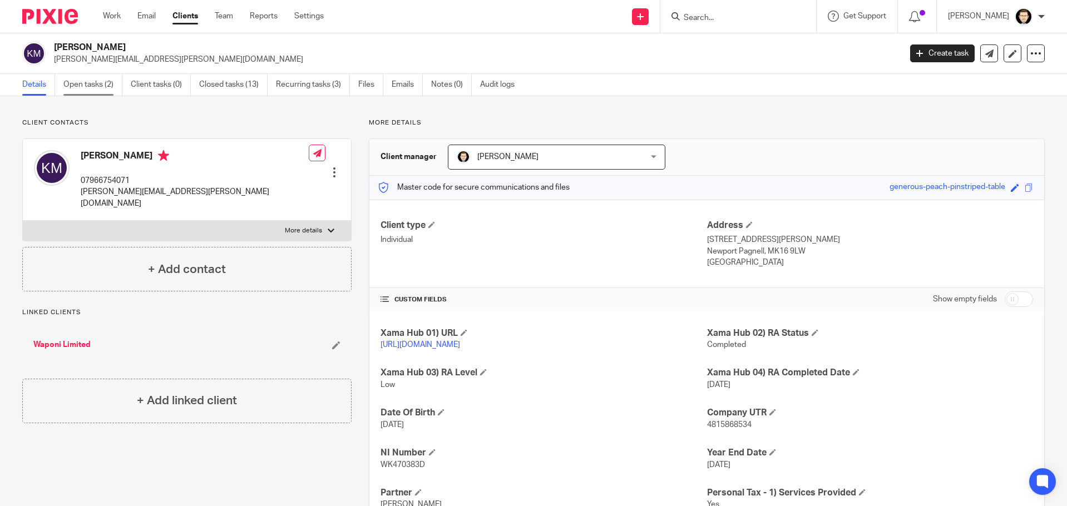
click at [103, 94] on link "Open tasks (2)" at bounding box center [92, 85] width 59 height 22
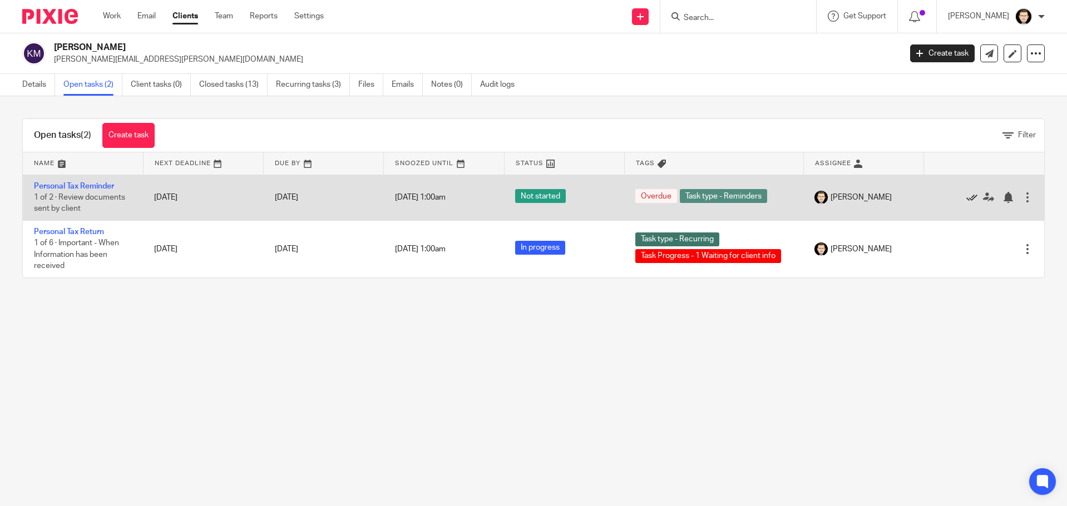
click at [966, 198] on icon at bounding box center [971, 197] width 11 height 11
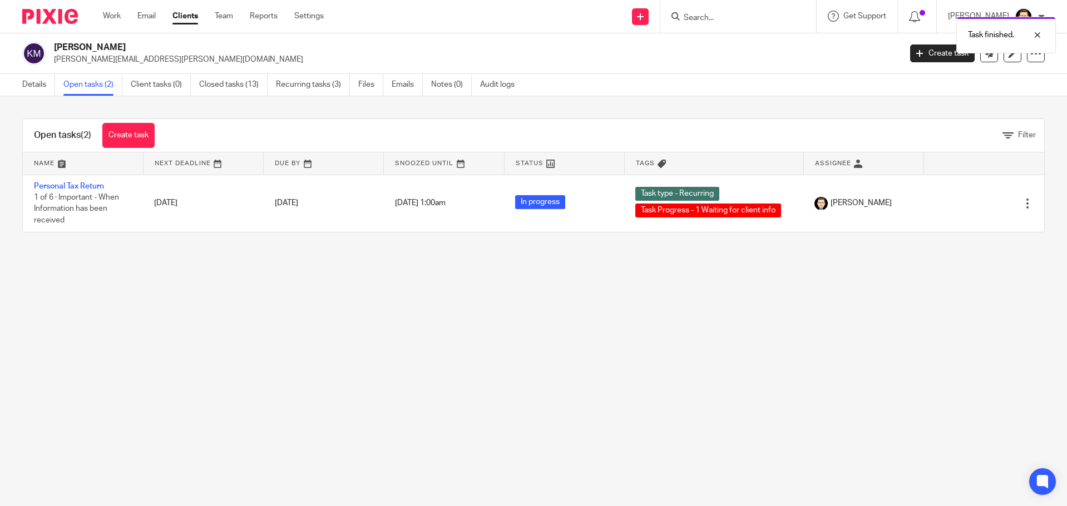
click at [966, 198] on icon at bounding box center [971, 203] width 11 height 11
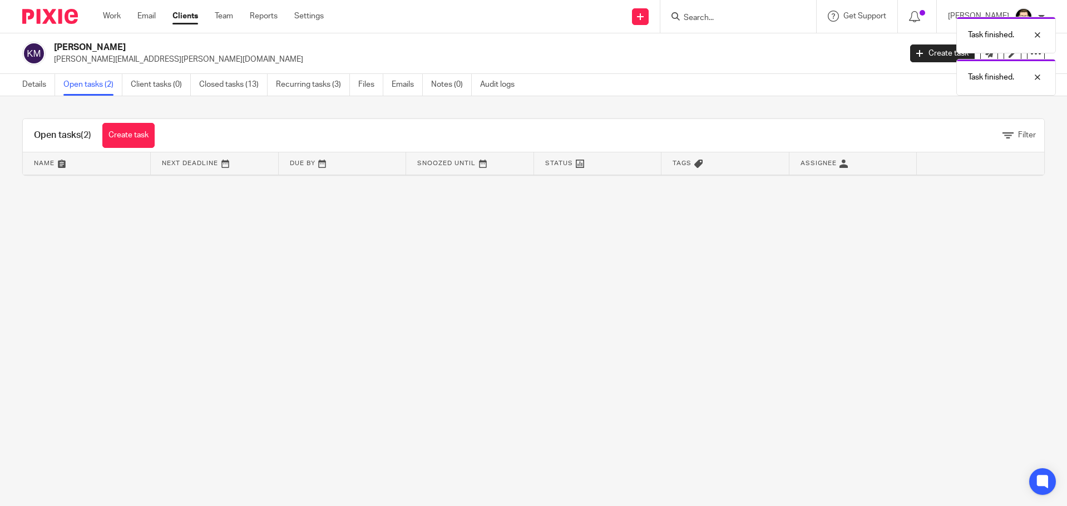
click at [30, 52] on img at bounding box center [33, 53] width 23 height 23
click at [186, 16] on link "Clients" at bounding box center [185, 16] width 26 height 11
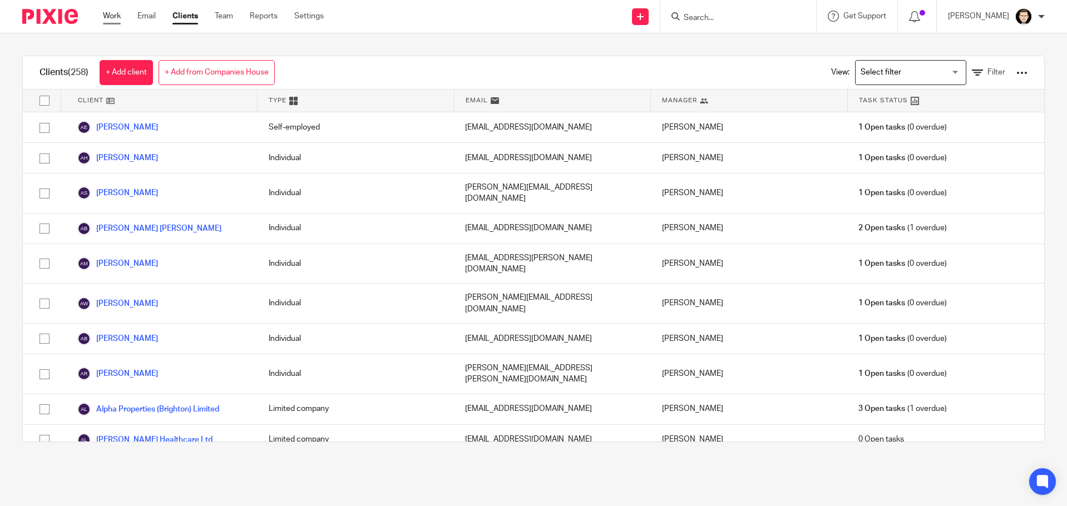
click at [118, 22] on link "Work" at bounding box center [112, 16] width 18 height 11
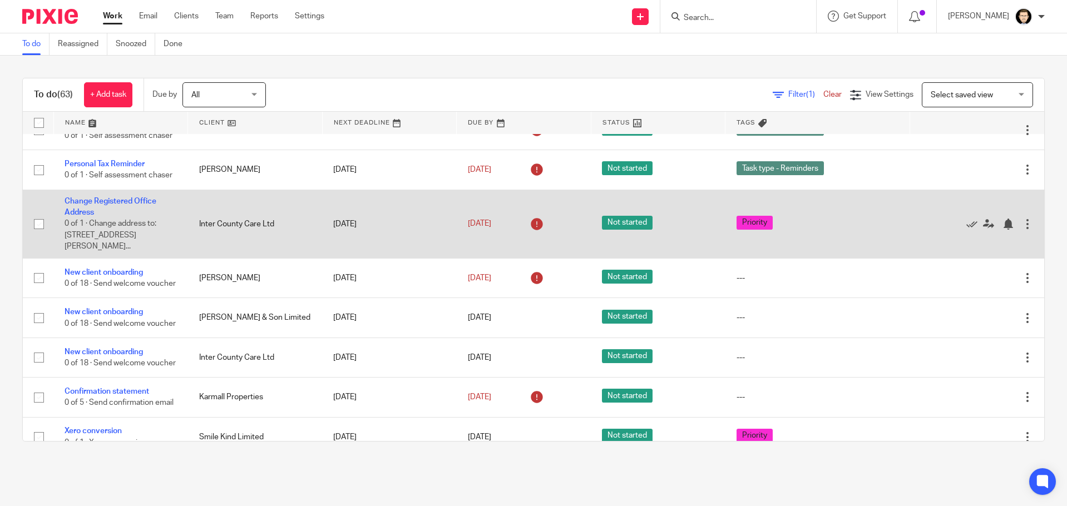
scroll to position [501, 0]
